Goal: Information Seeking & Learning: Learn about a topic

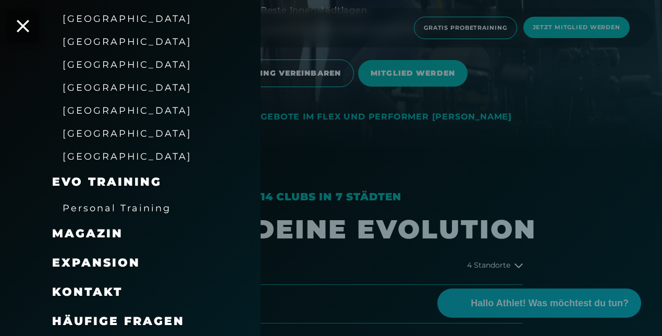
scroll to position [208, 0]
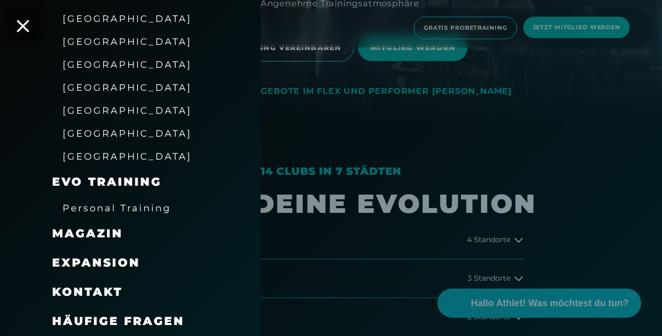
click at [110, 217] on div "Personal Training" at bounding box center [143, 207] width 182 height 23
click at [113, 215] on div "Personal Training" at bounding box center [117, 207] width 108 height 17
click at [117, 208] on span "Personal Training" at bounding box center [117, 207] width 108 height 11
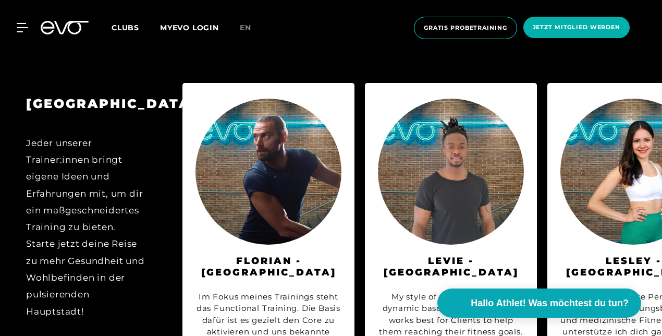
scroll to position [1042, 0]
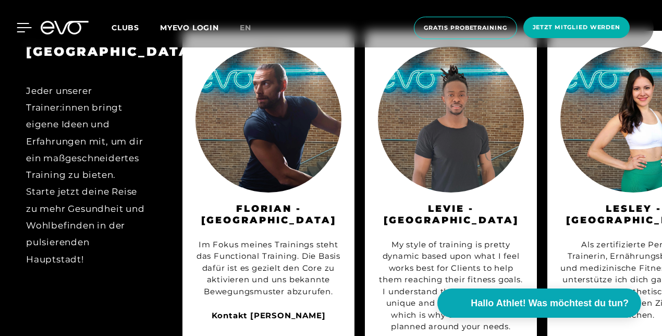
click at [19, 26] on icon at bounding box center [24, 27] width 15 height 9
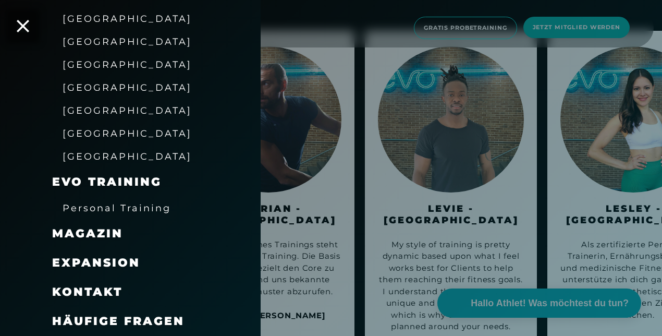
scroll to position [1251, 0]
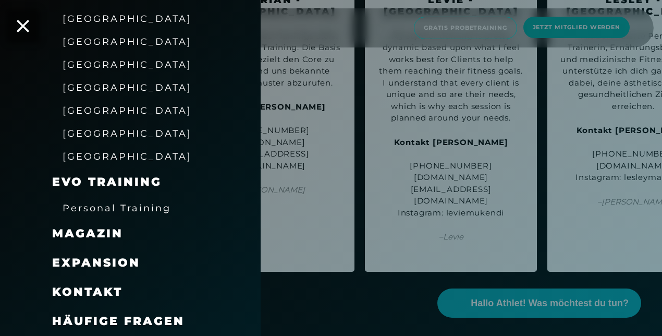
click at [110, 333] on div "Häufige Fragen" at bounding box center [143, 320] width 182 height 29
click at [115, 320] on span "Häufige Fragen" at bounding box center [118, 321] width 132 height 14
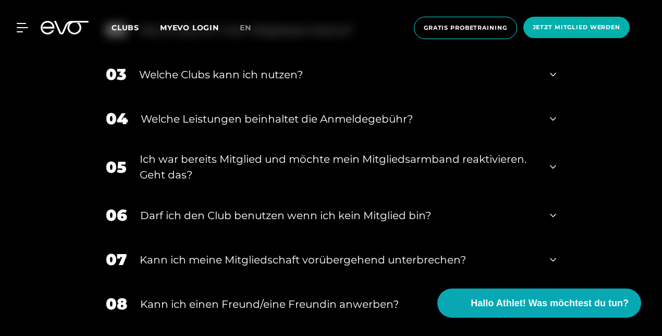
scroll to position [469, 0]
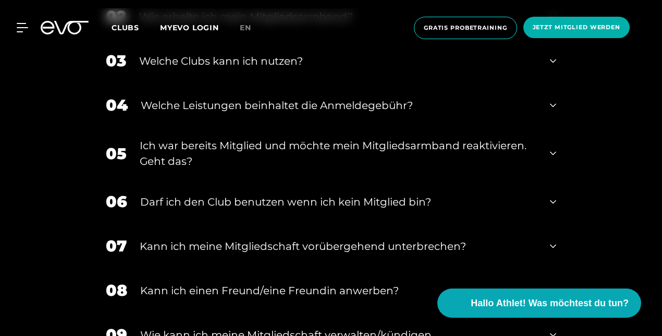
click at [217, 113] on div "Welche Leistungen beinhaltet die Anmeldegebühr?" at bounding box center [339, 105] width 396 height 16
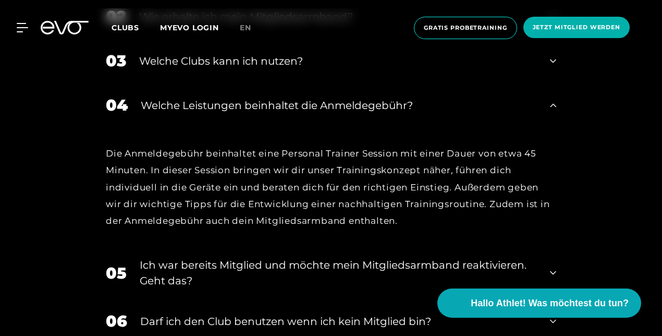
click at [279, 110] on div "Welche Leistungen beinhaltet die Anmeldegebühr?" at bounding box center [339, 105] width 396 height 16
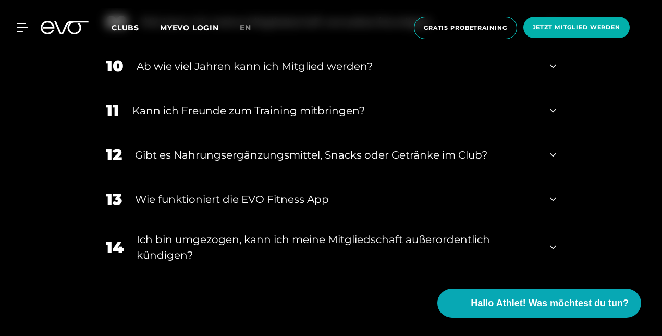
scroll to position [834, 0]
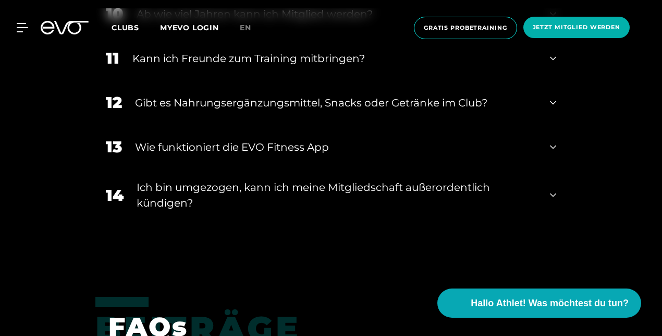
click at [274, 65] on div "Kann ich Freunde zum Training mitbringen?" at bounding box center [334, 59] width 404 height 16
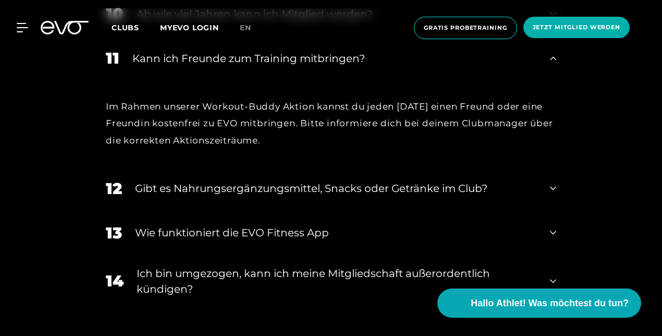
click at [289, 65] on div "Kann ich Freunde zum Training mitbringen?" at bounding box center [334, 59] width 404 height 16
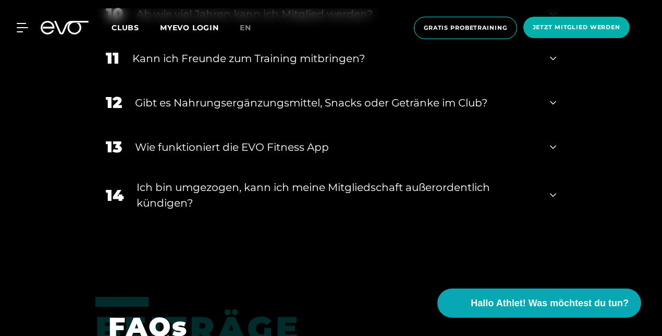
click at [277, 98] on div "Gibt es Nahrungsergänzungsmittel, Snacks oder Getränke im Club?" at bounding box center [336, 103] width 402 height 16
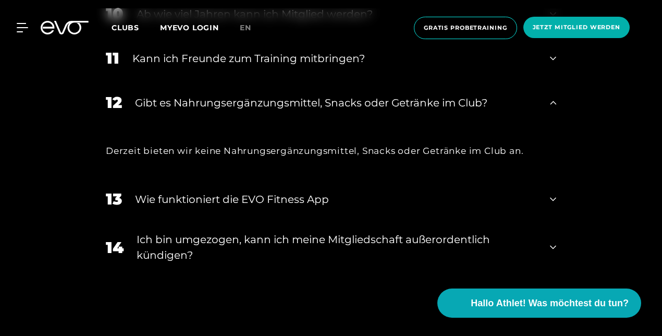
click at [510, 100] on div "Gibt es Nahrungsergänzungsmittel, Snacks oder Getränke im Club?" at bounding box center [336, 103] width 402 height 16
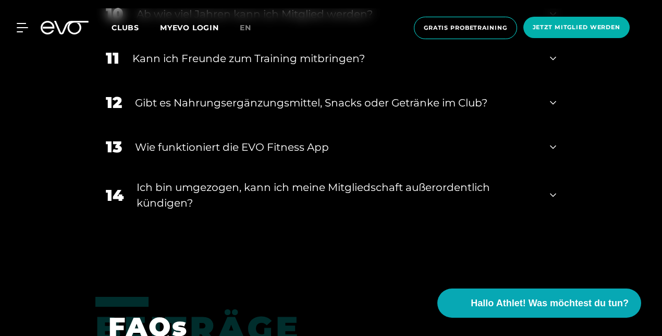
click at [476, 151] on div "Wie funktioniert die EVO Fitness App" at bounding box center [336, 147] width 402 height 16
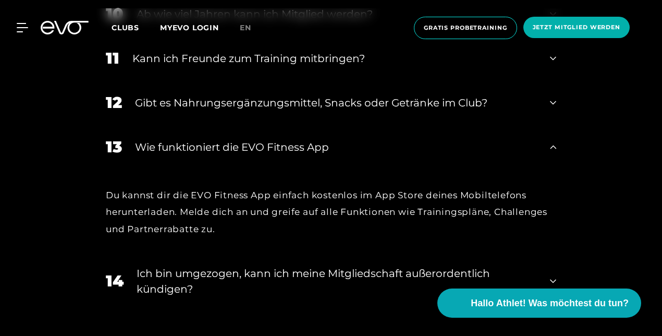
click at [476, 151] on div "Wie funktioniert die EVO Fitness App" at bounding box center [336, 147] width 402 height 16
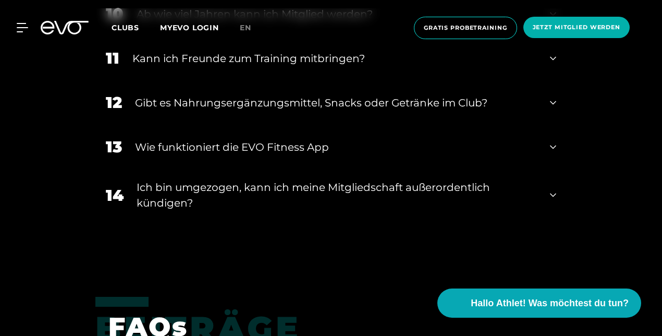
click at [449, 201] on div "Ich bin umgezogen, kann ich meine Mitgliedschaft außerordentlich kündigen?" at bounding box center [337, 194] width 400 height 31
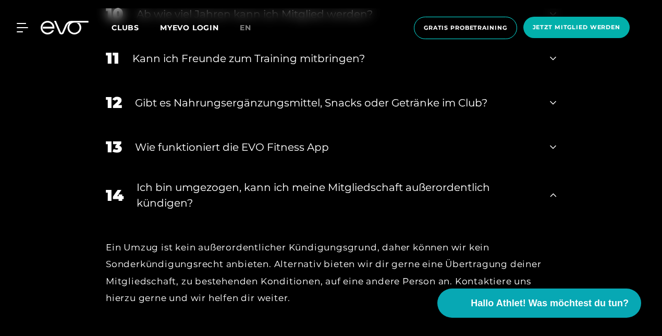
click at [452, 194] on div "Ich bin umgezogen, kann ich meine Mitgliedschaft außerordentlich kündigen?" at bounding box center [337, 194] width 400 height 31
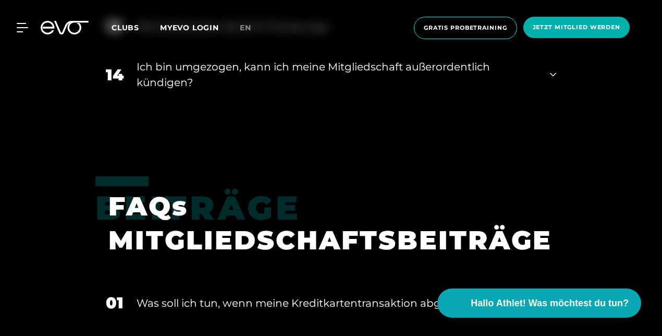
scroll to position [938, 0]
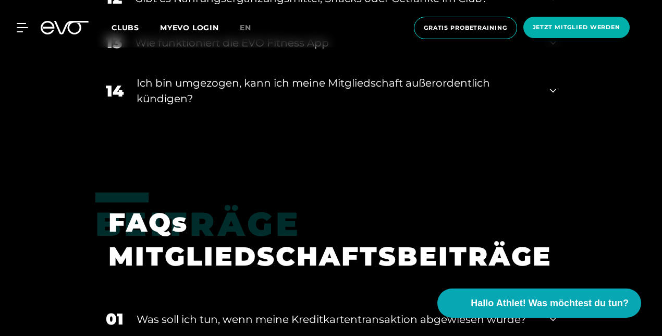
click at [436, 79] on div "Ich bin umgezogen, kann ich meine Mitgliedschaft außerordentlich kündigen?" at bounding box center [337, 90] width 400 height 31
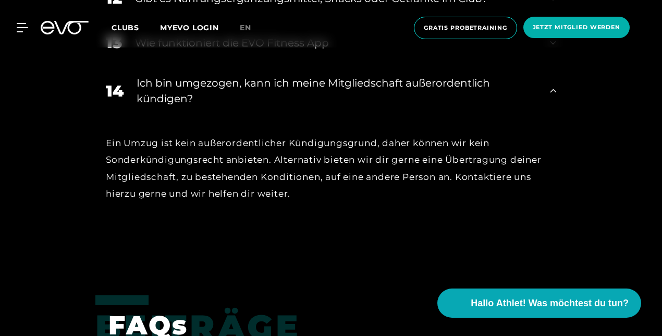
click at [171, 104] on div "Ich bin umgezogen, kann ich meine Mitgliedschaft außerordentlich kündigen?" at bounding box center [337, 90] width 400 height 31
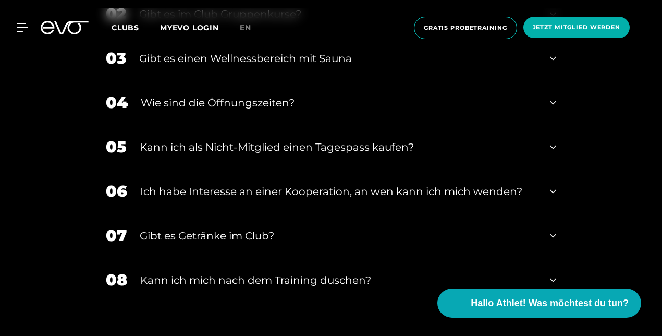
scroll to position [1647, 0]
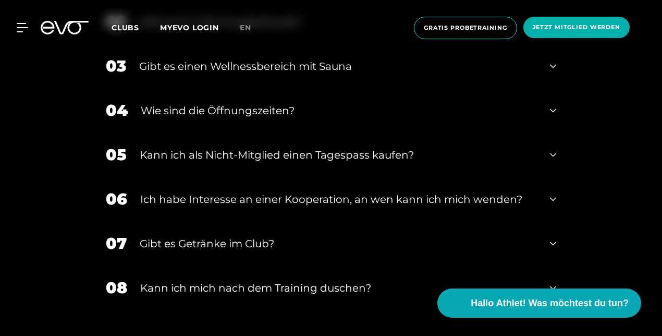
click at [254, 64] on div "Gibt es einen Wellnessbereich mit Sauna" at bounding box center [338, 66] width 398 height 16
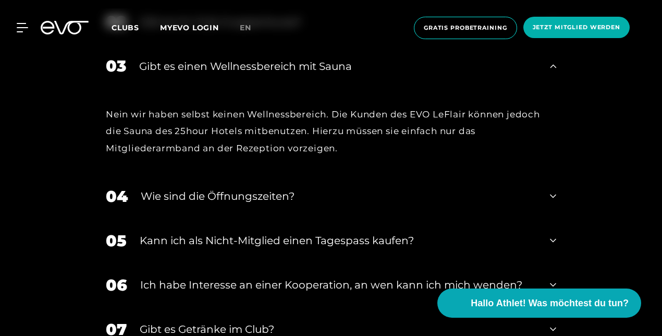
click at [254, 64] on div "Gibt es einen Wellnessbereich mit Sauna" at bounding box center [338, 66] width 398 height 16
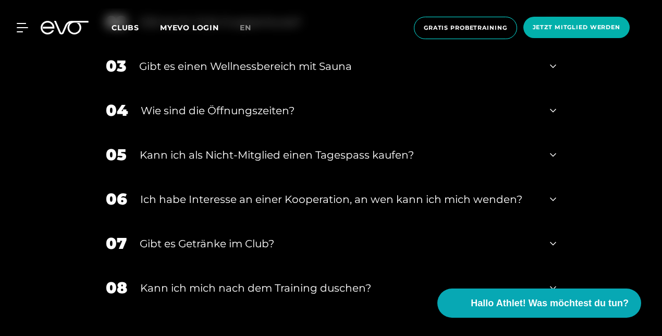
click at [240, 100] on div "04 Wie sind die Öffnungszeiten?" at bounding box center [330, 110] width 471 height 44
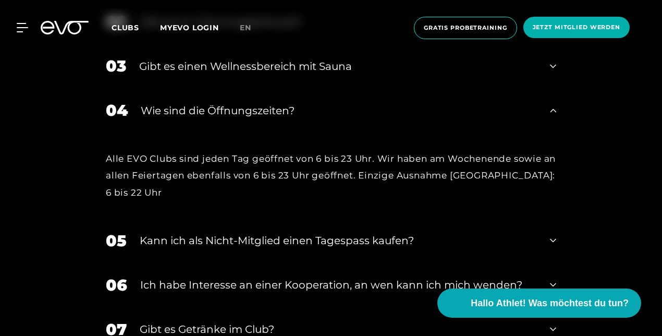
click at [240, 100] on div "04 Wie sind die Öffnungszeiten?" at bounding box center [330, 110] width 471 height 44
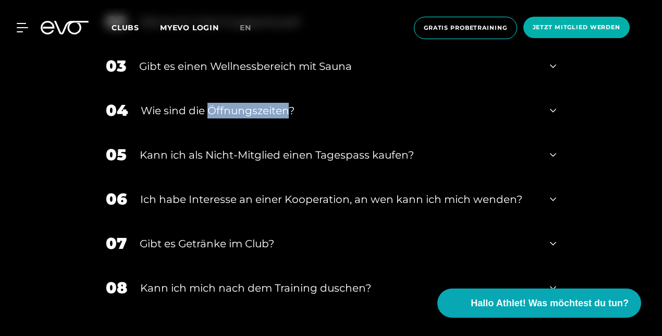
click at [240, 100] on div "04 Wie sind die Öffnungszeiten?" at bounding box center [330, 110] width 471 height 44
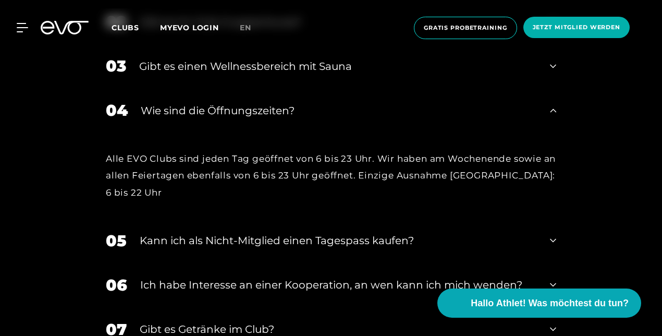
click at [40, 175] on div "Clubs FAQs CLUBS 01 Kann ich ein Traning mit einem Personal Traniner buchen? 02…" at bounding box center [331, 166] width 662 height 563
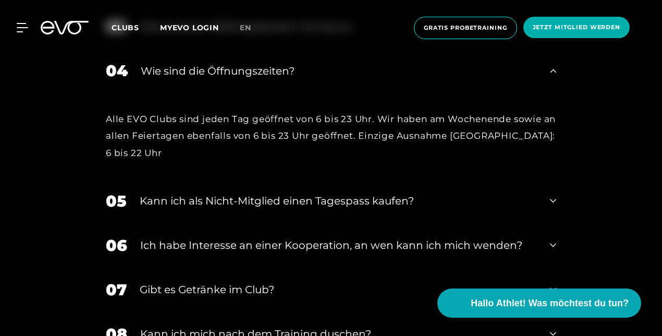
scroll to position [1688, 0]
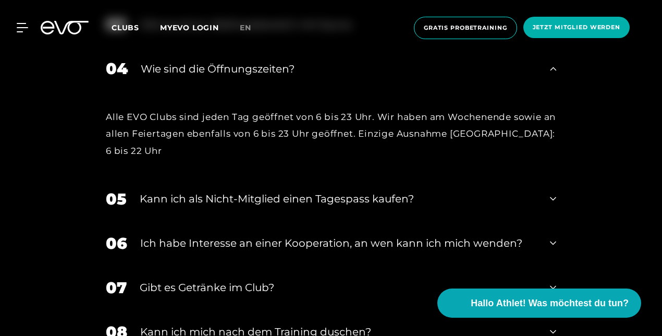
click at [198, 71] on div "Wie sind die Öffnungszeiten?" at bounding box center [339, 69] width 396 height 16
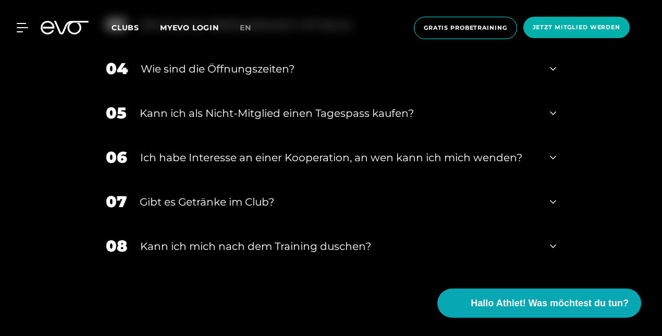
click at [59, 192] on div "Clubs FAQs CLUBS 01 Kann ich ein Traning mit einem Personal Traniner buchen? 02…" at bounding box center [331, 81] width 662 height 477
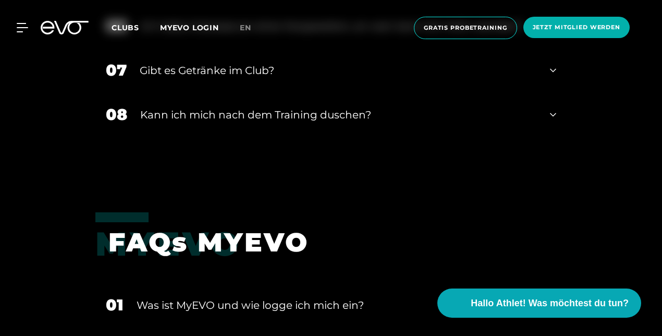
scroll to position [1834, 0]
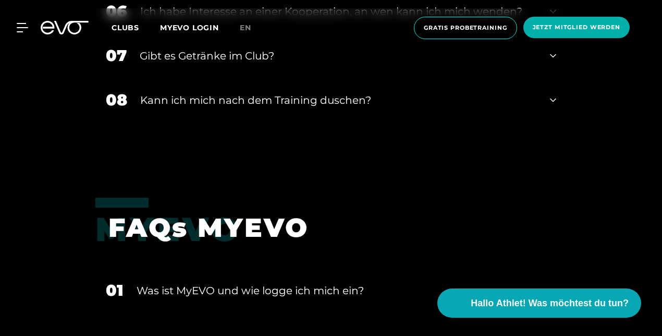
click at [241, 55] on div "MyEVO Login Über EVO Mitgliedschaften Probetraining TAGESPASS EVO Studios [GEOG…" at bounding box center [331, 28] width 662 height 56
click at [211, 51] on div "MyEVO Login Über EVO Mitgliedschaften Probetraining TAGESPASS EVO Studios [GEOG…" at bounding box center [331, 28] width 662 height 56
click at [211, 56] on div "Gibt es Getränke im Club?" at bounding box center [338, 56] width 397 height 16
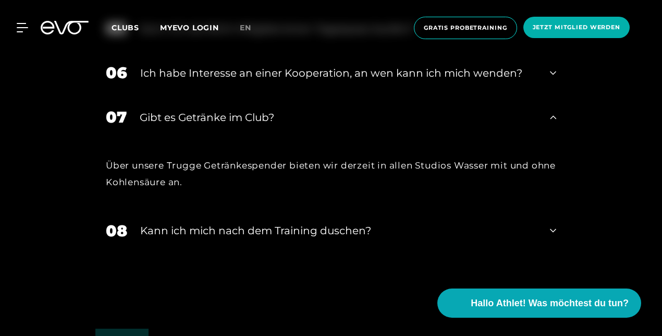
scroll to position [1772, 0]
click at [195, 122] on div "Gibt es Getränke im Club?" at bounding box center [338, 118] width 397 height 16
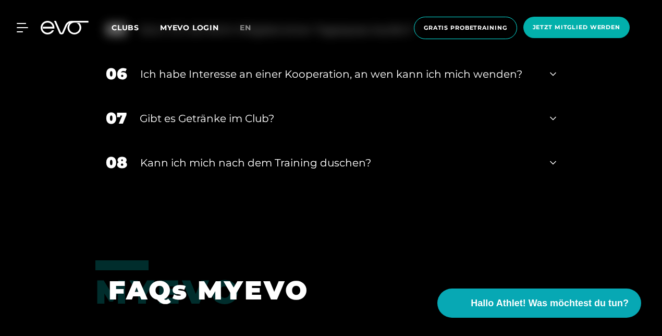
click at [200, 164] on div "Kann ich mich nach dem Training duschen?" at bounding box center [338, 163] width 397 height 16
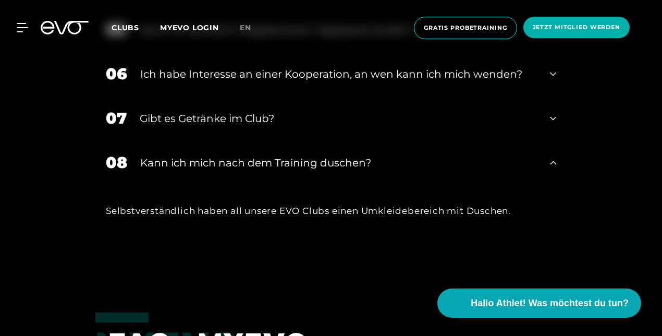
click at [200, 164] on div "Kann ich mich nach dem Training duschen?" at bounding box center [338, 163] width 397 height 16
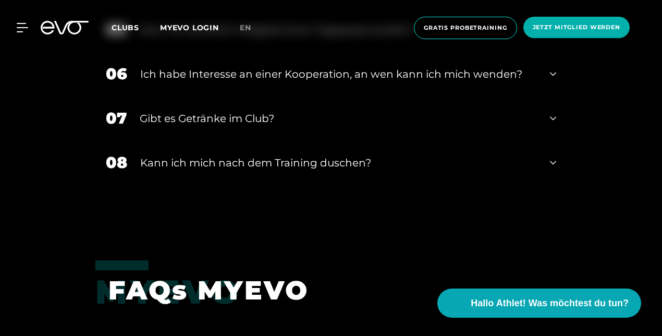
click at [200, 164] on div "Kann ich mich nach dem Training duschen?" at bounding box center [338, 163] width 397 height 16
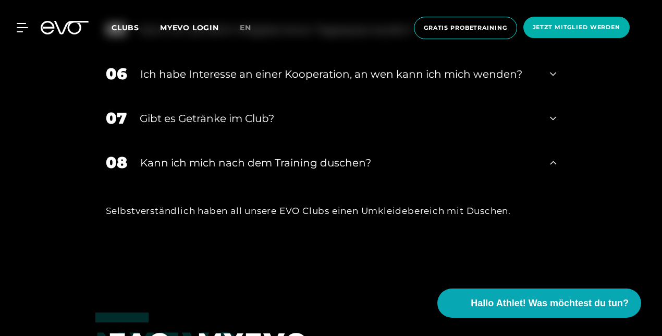
click at [200, 164] on div "Kann ich mich nach dem Training duschen?" at bounding box center [338, 163] width 397 height 16
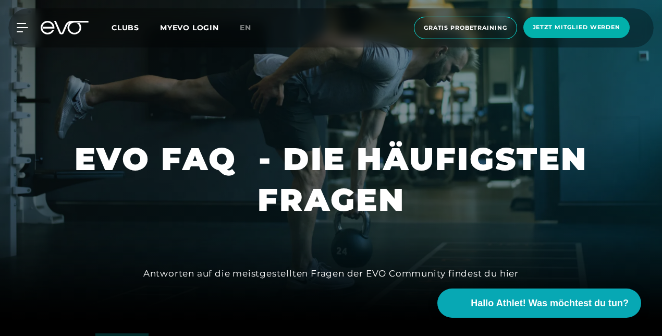
scroll to position [0, 0]
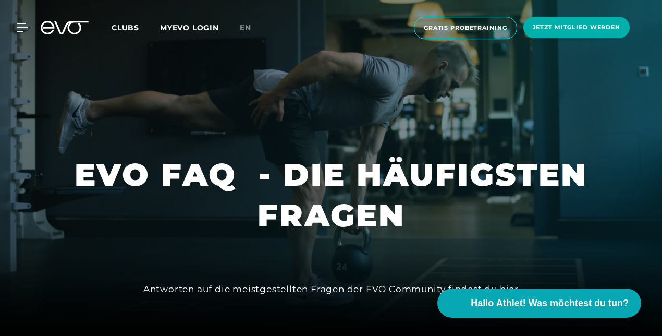
click at [123, 26] on span "Clubs" at bounding box center [126, 27] width 28 height 9
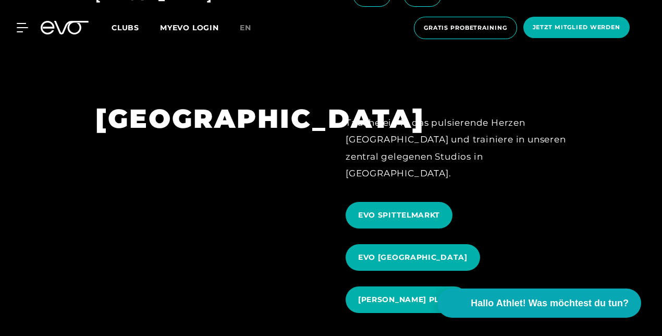
scroll to position [990, 0]
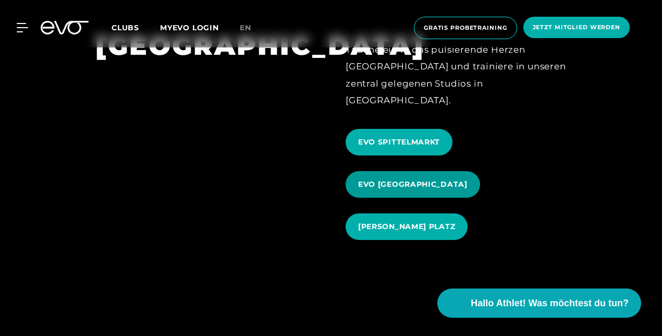
click at [355, 171] on span "EVO [GEOGRAPHIC_DATA]" at bounding box center [413, 184] width 134 height 27
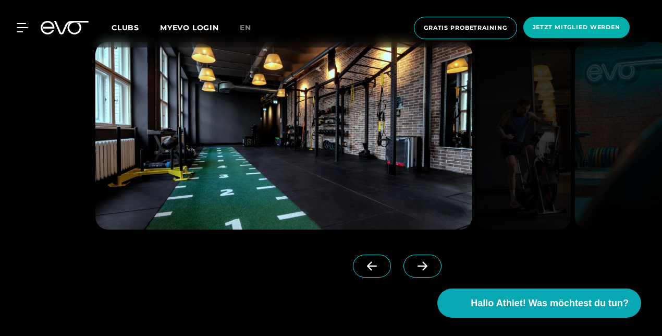
scroll to position [782, 0]
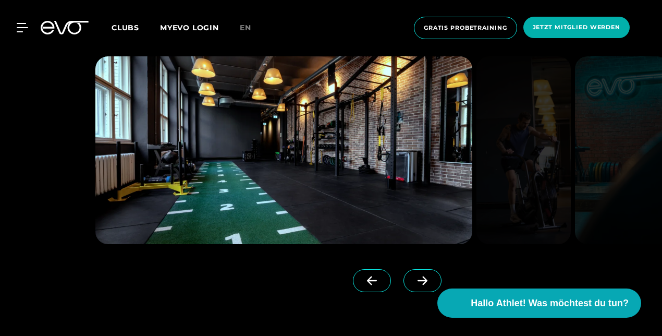
click at [417, 279] on icon at bounding box center [422, 280] width 10 height 9
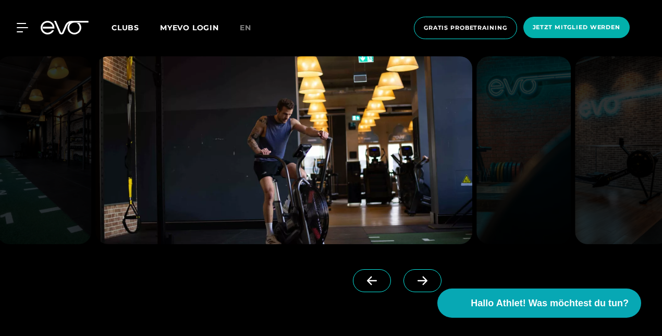
click at [417, 279] on icon at bounding box center [422, 280] width 10 height 9
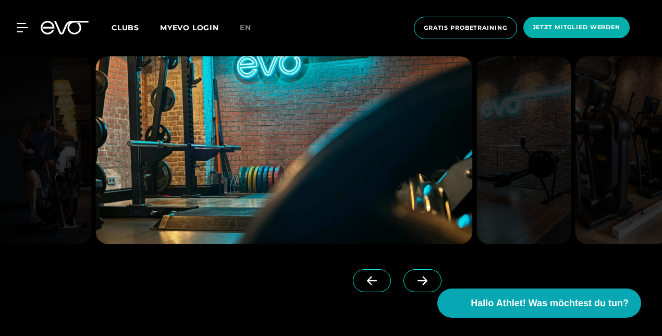
click at [417, 279] on icon at bounding box center [422, 280] width 10 height 9
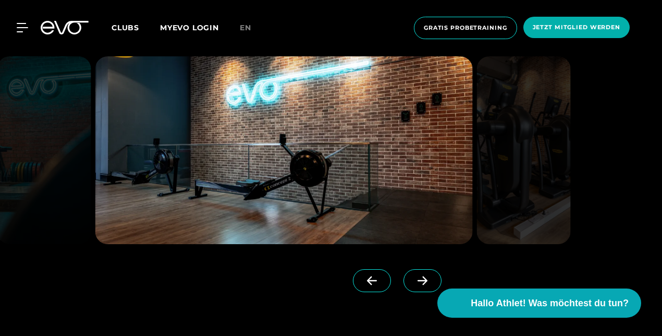
click at [417, 279] on icon at bounding box center [422, 280] width 10 height 9
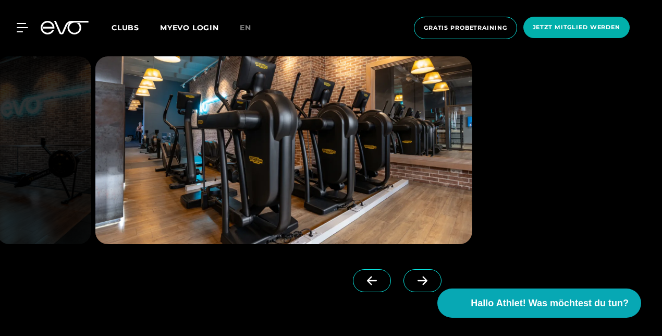
click at [417, 279] on icon at bounding box center [422, 280] width 10 height 9
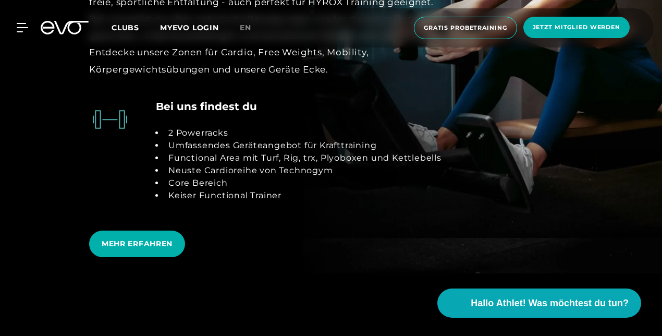
scroll to position [2032, 0]
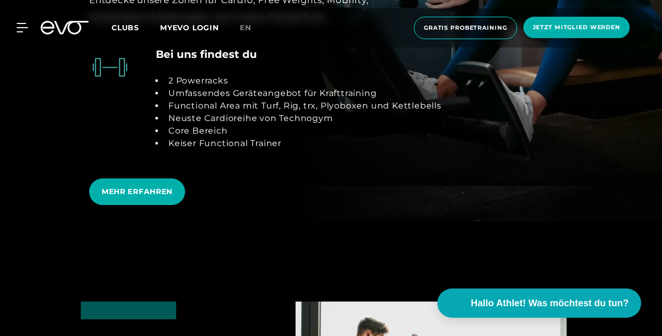
click at [188, 95] on li "Umfassendes Geräteangebot für Krafttraining" at bounding box center [302, 93] width 277 height 13
click at [181, 100] on li "Functional Area mit Turf, Rig, trx, Plyoboxen und Kettlebells" at bounding box center [302, 106] width 277 height 13
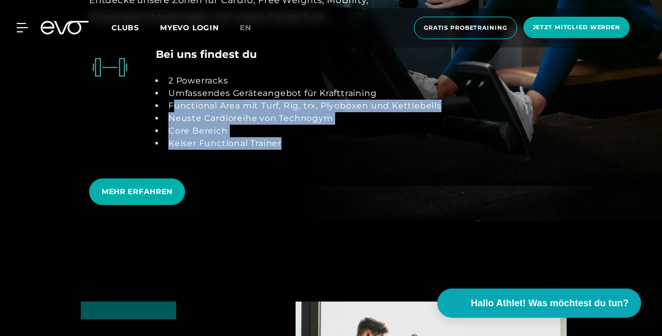
drag, startPoint x: 173, startPoint y: 103, endPoint x: 416, endPoint y: 156, distance: 249.2
click at [416, 156] on div "2 Powerracks Umfassendes Geräteangebot für Krafttraining Functional Area mit Tu…" at bounding box center [299, 112] width 286 height 100
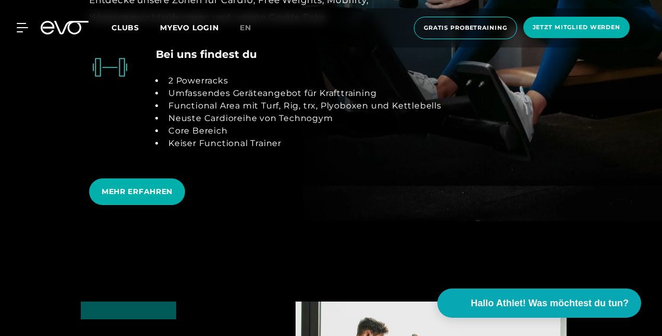
drag, startPoint x: 416, startPoint y: 156, endPoint x: 210, endPoint y: 235, distance: 220.9
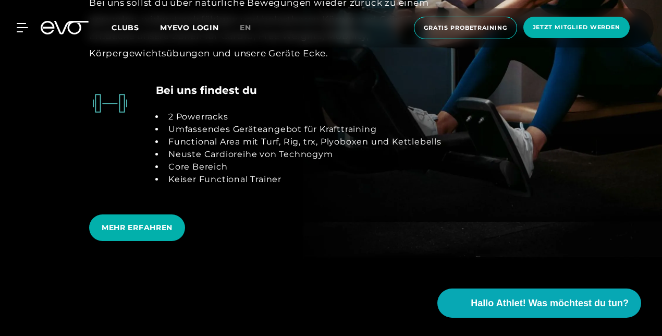
scroll to position [1980, 0]
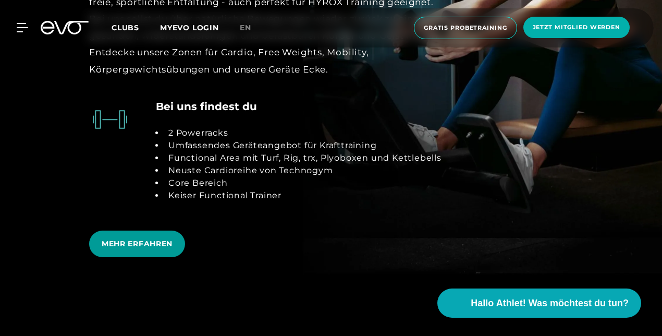
click at [117, 238] on span "MEHR ERFAHREN" at bounding box center [137, 243] width 71 height 11
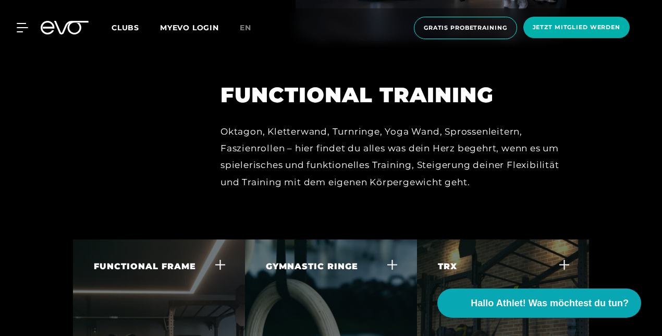
scroll to position [3179, 0]
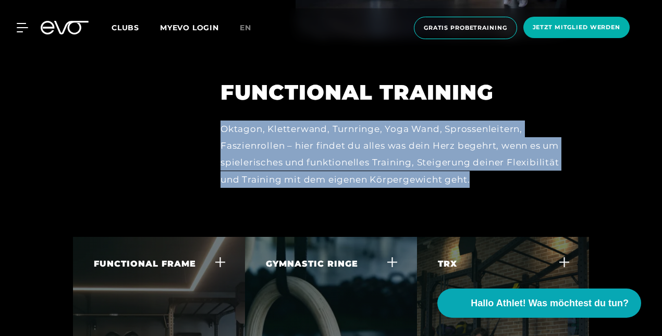
drag, startPoint x: 221, startPoint y: 94, endPoint x: 484, endPoint y: 143, distance: 267.6
click at [484, 143] on div "Oktagon, Kletterwand, Turnringe, Yoga Wand, Sprossenleitern, Faszienrollen – hi…" at bounding box center [393, 153] width 346 height 67
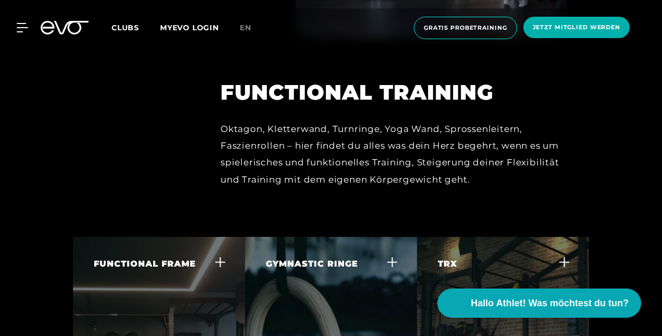
drag, startPoint x: 484, startPoint y: 143, endPoint x: 460, endPoint y: 197, distance: 59.5
click at [460, 197] on div at bounding box center [331, 43] width 662 height 388
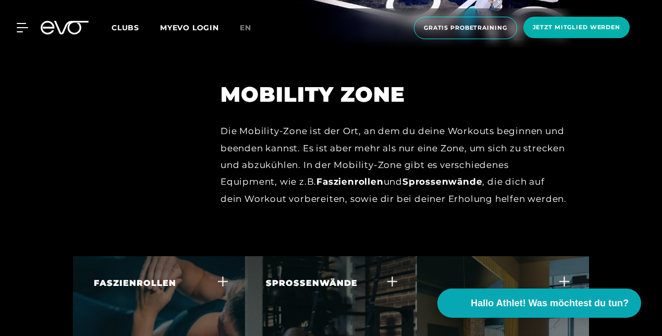
scroll to position [3804, 0]
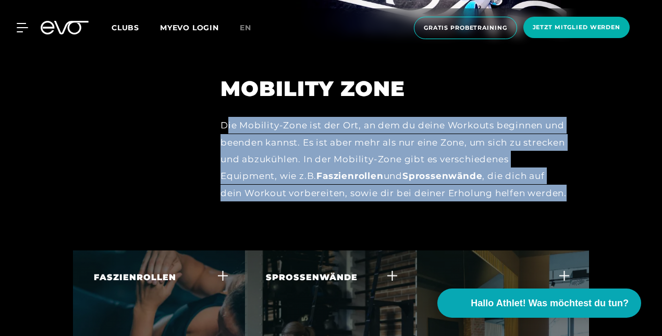
drag, startPoint x: 227, startPoint y: 98, endPoint x: 569, endPoint y: 158, distance: 347.7
click at [569, 158] on div "Mobility zone Die Mobility-Zone ist der Ort, an dem du deine Workouts beginnen …" at bounding box center [393, 123] width 375 height 179
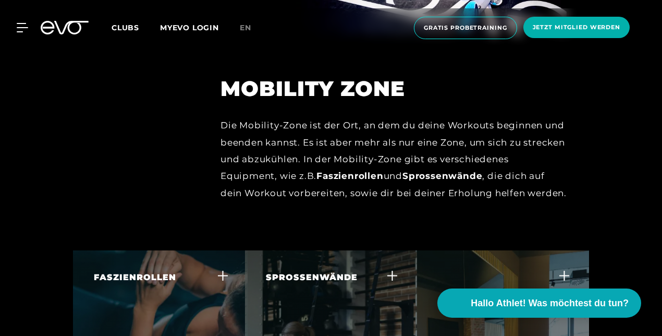
drag, startPoint x: 569, startPoint y: 158, endPoint x: 544, endPoint y: 193, distance: 42.5
click at [544, 193] on div at bounding box center [331, 48] width 662 height 404
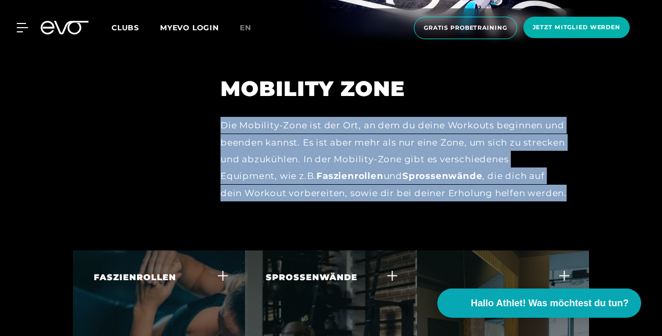
drag, startPoint x: 571, startPoint y: 164, endPoint x: 215, endPoint y: 100, distance: 362.2
click at [215, 100] on div "Mobility zone Die Mobility-Zone ist der Ort, an dem du deine Workouts beginnen …" at bounding box center [393, 123] width 375 height 179
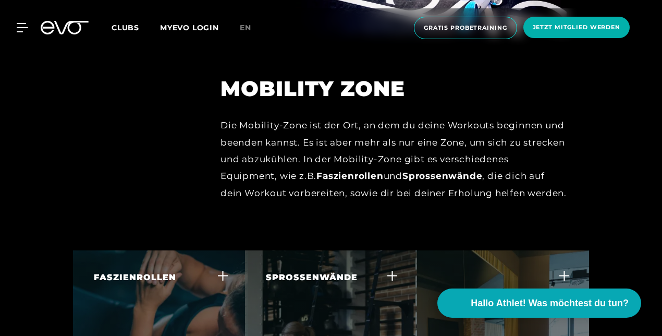
drag, startPoint x: 215, startPoint y: 100, endPoint x: 200, endPoint y: 138, distance: 40.9
click at [200, 138] on div at bounding box center [143, 123] width 125 height 179
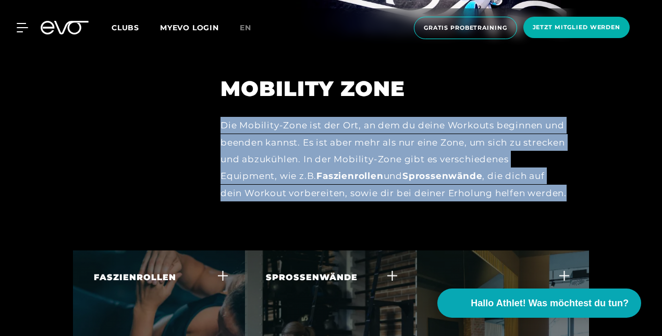
drag, startPoint x: 215, startPoint y: 90, endPoint x: 575, endPoint y: 164, distance: 368.2
click at [575, 164] on div "Mobility zone Die Mobility-Zone ist der Ort, an dem du deine Workouts beginnen …" at bounding box center [393, 123] width 375 height 179
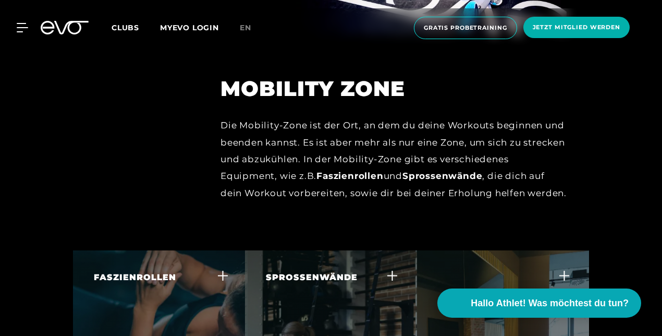
drag, startPoint x: 575, startPoint y: 164, endPoint x: 562, endPoint y: 186, distance: 25.3
click at [562, 186] on div at bounding box center [331, 48] width 662 height 404
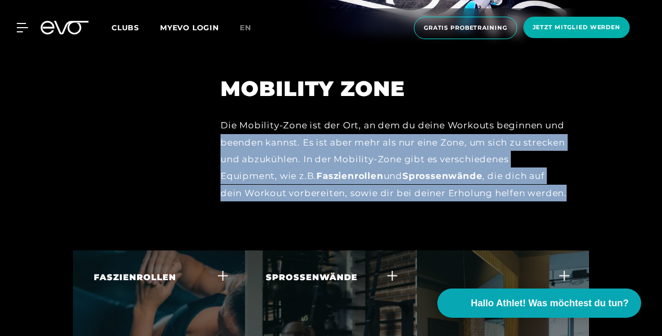
drag, startPoint x: 568, startPoint y: 163, endPoint x: 213, endPoint y: 110, distance: 358.3
click at [214, 109] on div "Mobility zone Die Mobility-Zone ist der Ort, an dem du deine Workouts beginnen …" at bounding box center [393, 123] width 375 height 179
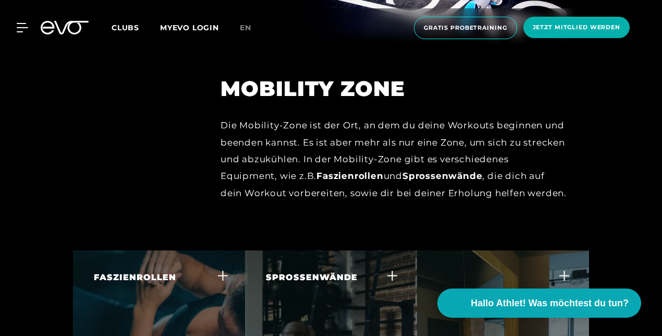
drag, startPoint x: 213, startPoint y: 110, endPoint x: 138, endPoint y: 145, distance: 82.8
click at [138, 145] on div at bounding box center [143, 123] width 125 height 179
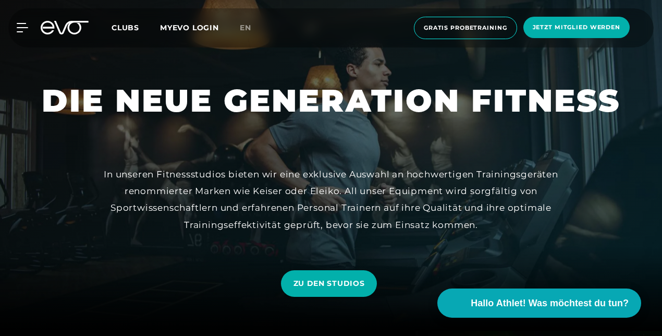
scroll to position [0, 0]
